Goal: Navigation & Orientation: Find specific page/section

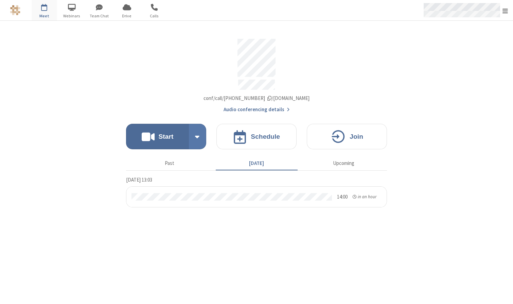
click at [469, 20] on div "Open menu" at bounding box center [465, 10] width 96 height 20
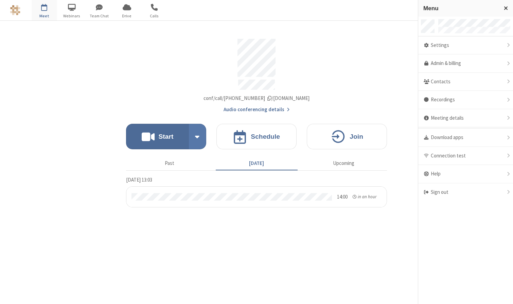
click at [190, 6] on div at bounding box center [256, 10] width 257 height 20
click at [445, 79] on div "Contacts" at bounding box center [465, 82] width 95 height 18
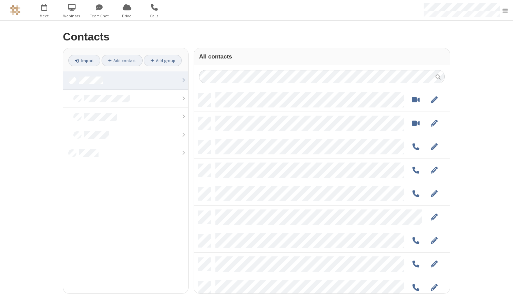
scroll to position [200, 251]
click at [157, 10] on span "button" at bounding box center [154, 7] width 25 height 12
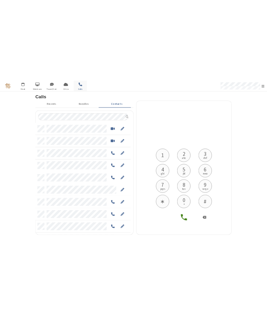
scroll to position [209, 178]
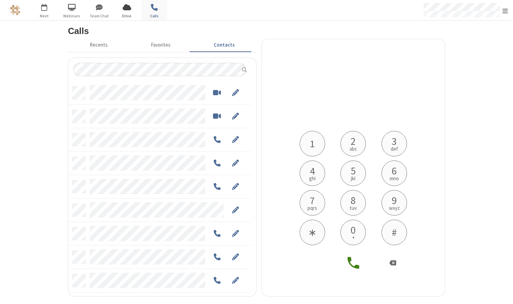
click at [132, 13] on span "Drive" at bounding box center [126, 16] width 25 height 6
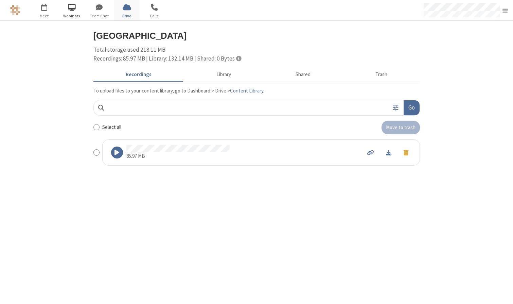
click at [68, 12] on span "button" at bounding box center [71, 7] width 25 height 12
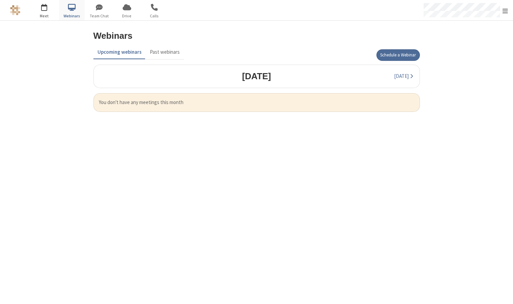
click at [51, 10] on span "button" at bounding box center [44, 7] width 25 height 12
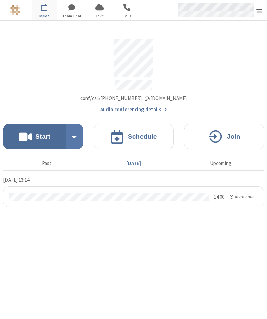
click at [261, 11] on span "Open menu" at bounding box center [258, 10] width 5 height 7
